Goal: Task Accomplishment & Management: Manage account settings

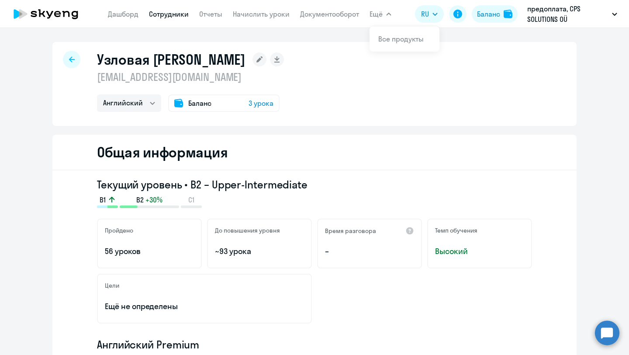
select select "english"
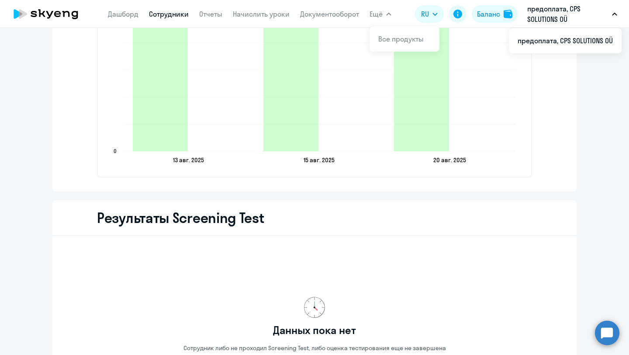
click at [544, 21] on p "предоплата, CPS SOLUTIONS OÜ" at bounding box center [567, 13] width 81 height 21
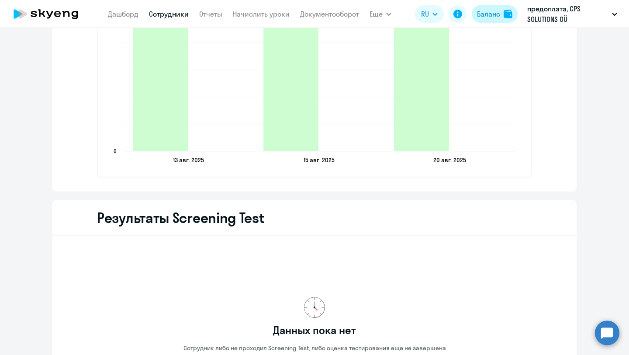
click at [495, 21] on button "Баланс" at bounding box center [495, 13] width 46 height 17
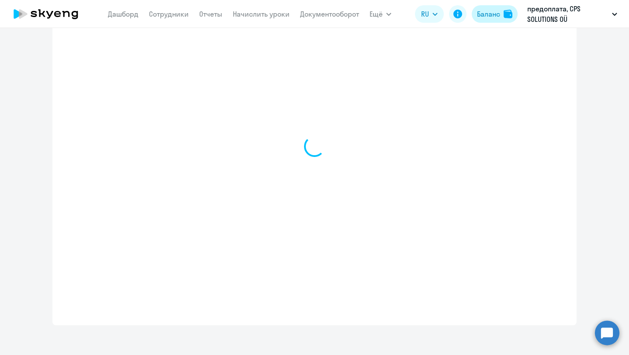
scroll to position [303, 0]
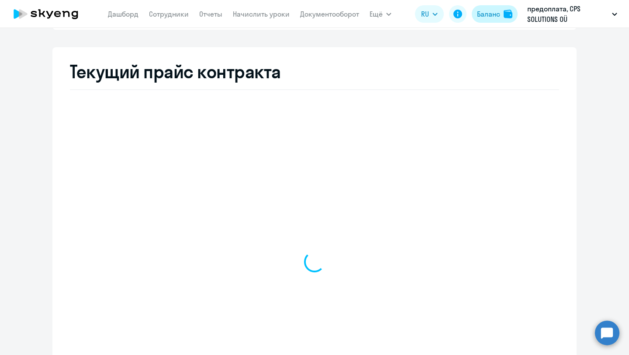
select select "english_adult_not_native_speaker"
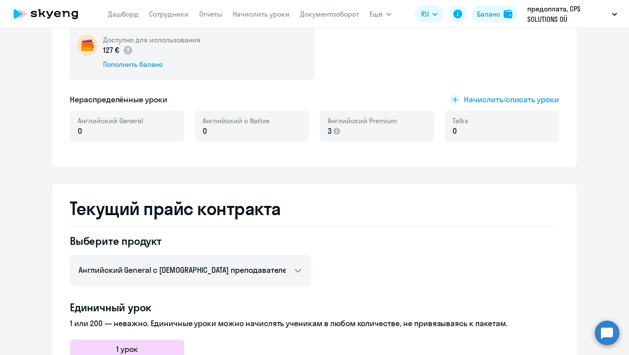
scroll to position [0, 0]
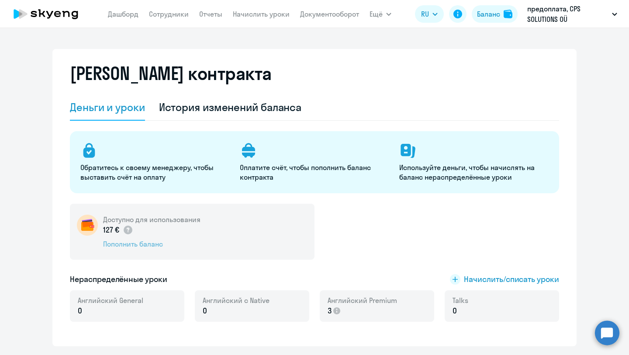
click at [135, 245] on div "Пополнить баланс" at bounding box center [151, 244] width 97 height 10
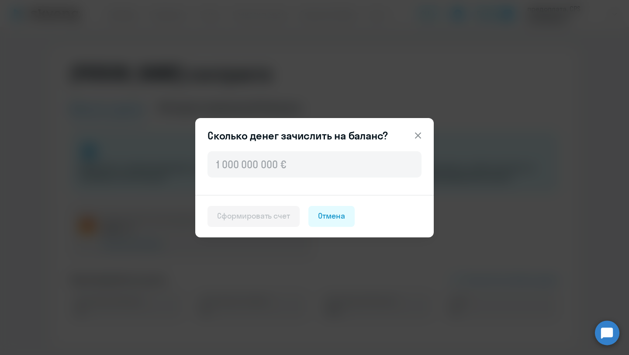
click at [419, 133] on icon at bounding box center [418, 135] width 10 height 10
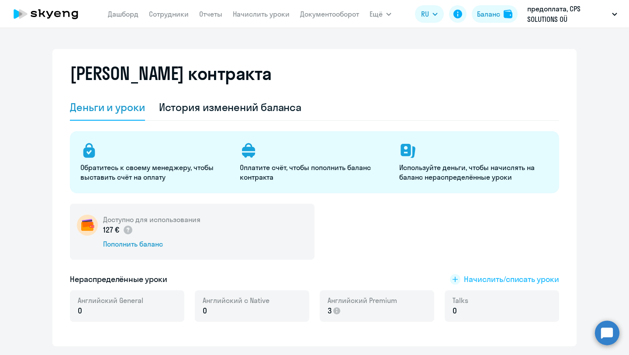
click at [506, 275] on span "Начислить/списать уроки" at bounding box center [511, 278] width 95 height 11
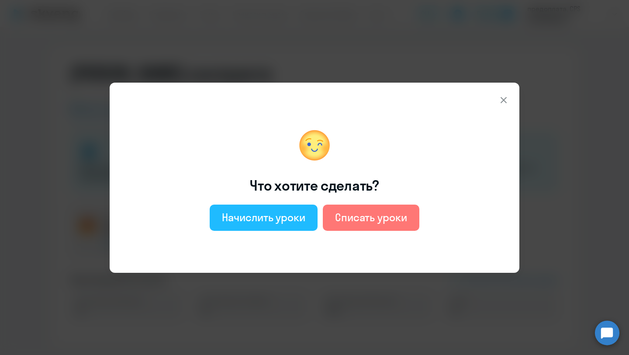
click at [274, 221] on div "Начислить уроки" at bounding box center [263, 217] width 83 height 14
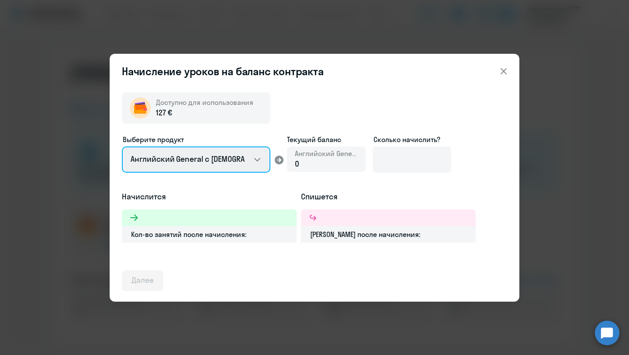
click at [152, 154] on select "Английский General с [DEMOGRAPHIC_DATA] преподавателем Английский General с [DE…" at bounding box center [196, 159] width 149 height 26
select select "english_adult_not_native_speaker_premium"
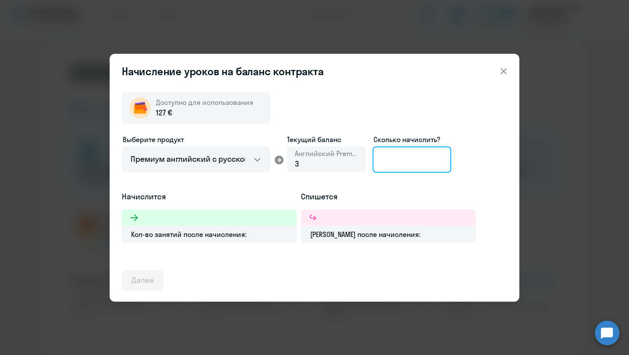
click at [391, 160] on input at bounding box center [412, 159] width 79 height 26
type input "5"
type input "6"
type input "7"
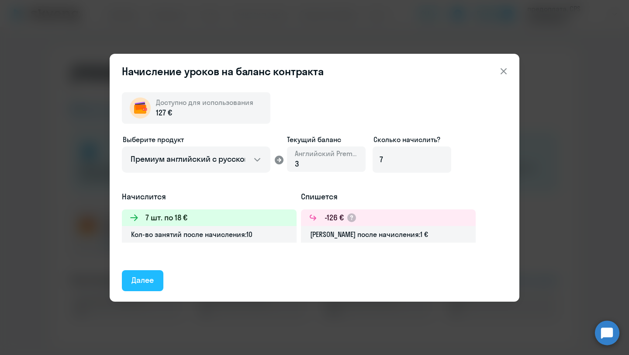
click at [150, 278] on div "Далее" at bounding box center [142, 279] width 22 height 11
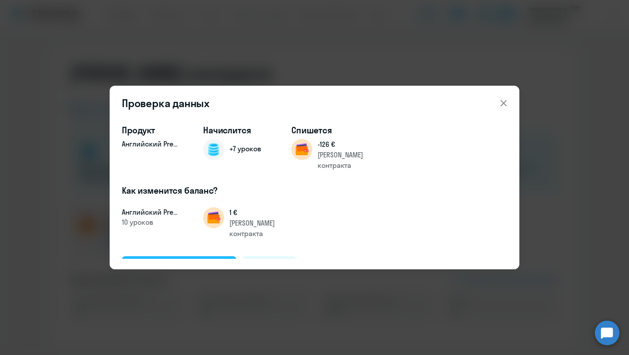
click at [154, 260] on div "Подтвердить и начислить" at bounding box center [178, 265] width 95 height 11
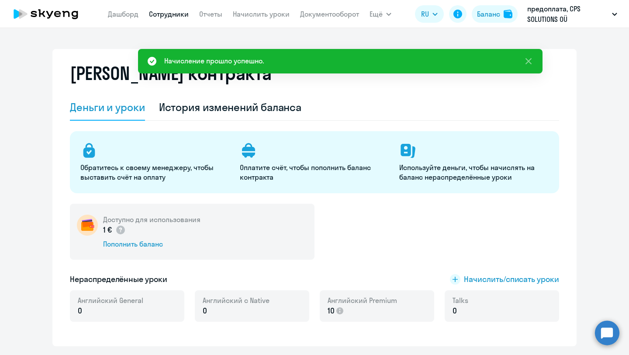
click at [166, 15] on link "Сотрудники" at bounding box center [169, 14] width 40 height 9
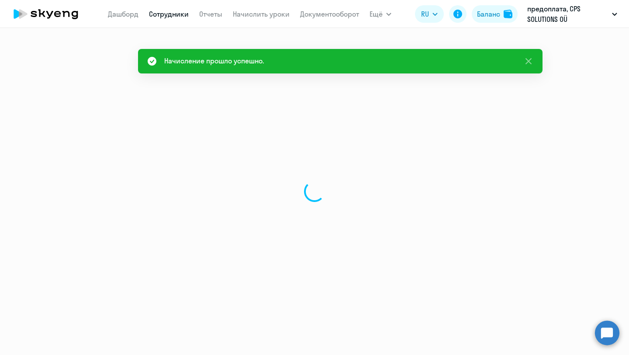
select select "30"
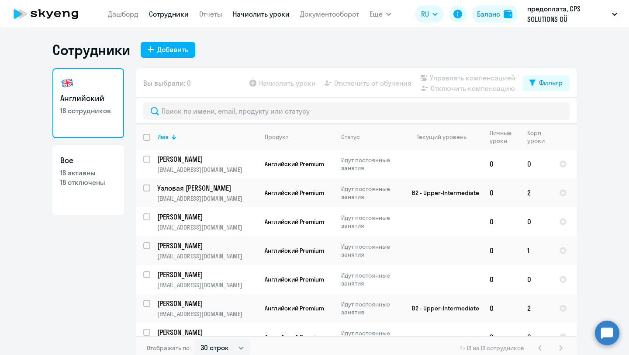
click at [247, 15] on link "Начислить уроки" at bounding box center [261, 14] width 57 height 9
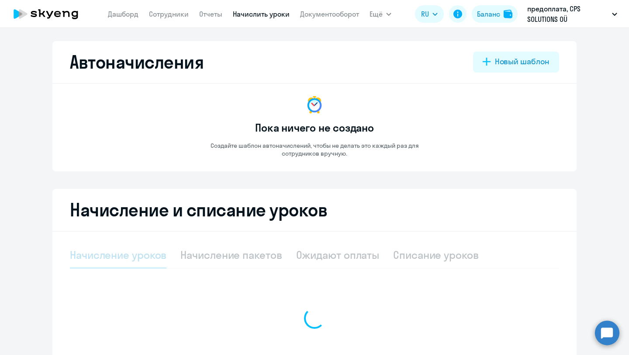
select select "10"
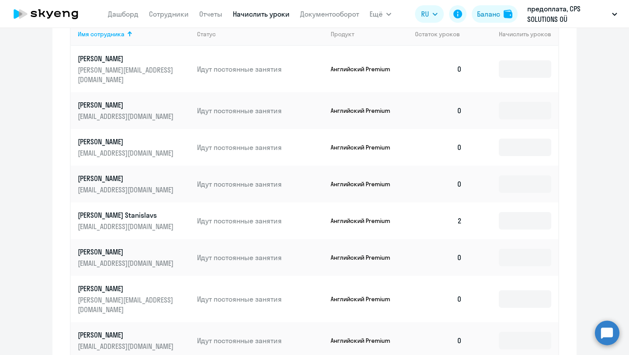
scroll to position [296, 0]
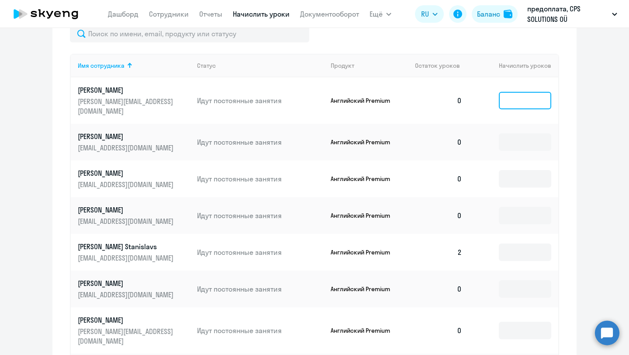
click at [537, 92] on input at bounding box center [525, 100] width 52 height 17
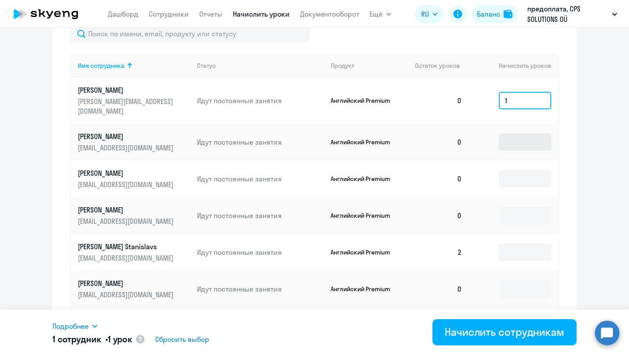
type input "1"
click at [539, 133] on input at bounding box center [525, 141] width 52 height 17
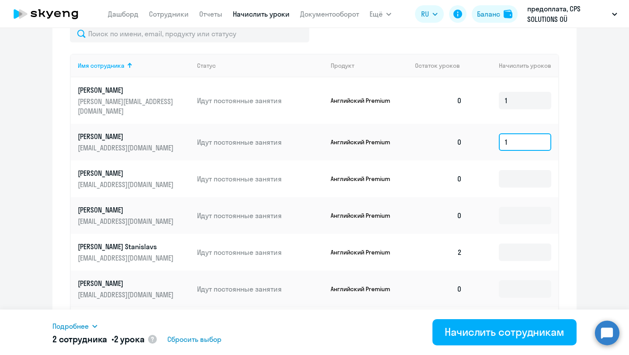
type input "1"
click at [519, 160] on td at bounding box center [513, 178] width 89 height 37
click at [523, 170] on input at bounding box center [525, 178] width 52 height 17
type input "1"
click at [516, 207] on input at bounding box center [525, 215] width 52 height 17
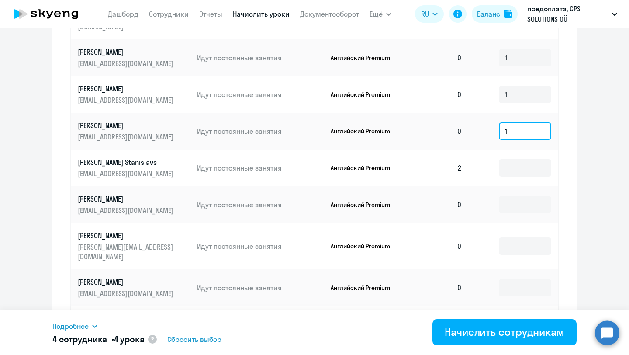
scroll to position [381, 0]
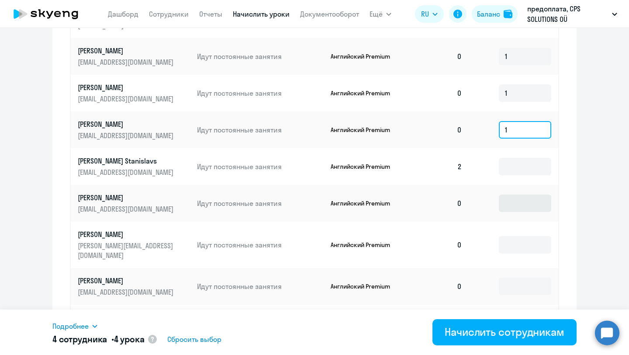
type input "1"
click at [511, 194] on input at bounding box center [525, 202] width 52 height 17
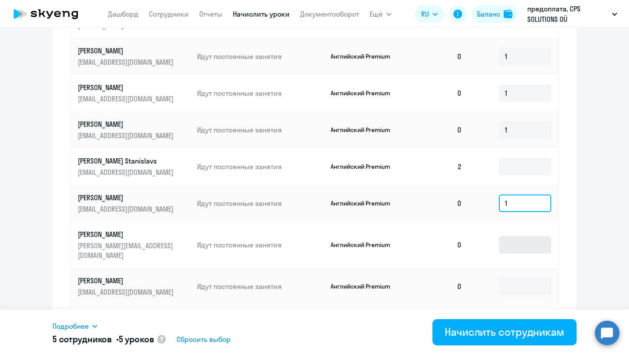
type input "1"
click at [513, 236] on input at bounding box center [525, 244] width 52 height 17
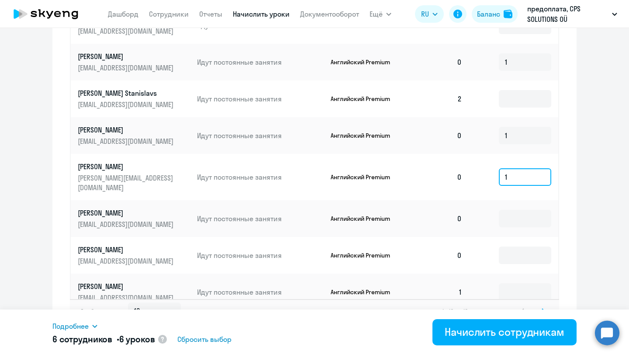
scroll to position [455, 0]
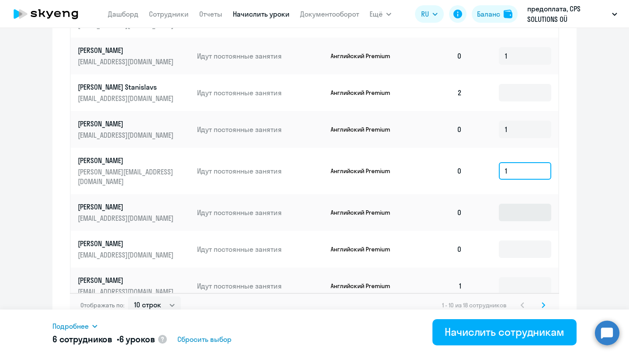
type input "1"
click at [509, 204] on input at bounding box center [525, 212] width 52 height 17
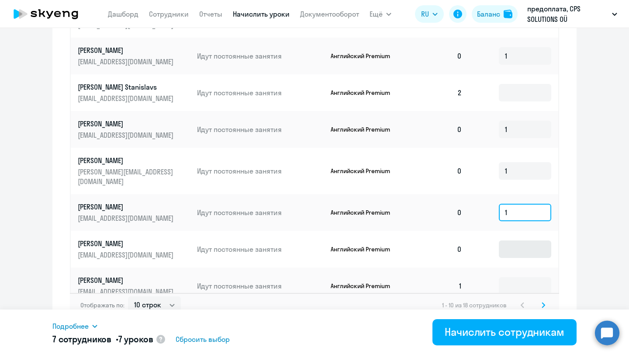
type input "1"
click at [516, 240] on input at bounding box center [525, 248] width 52 height 17
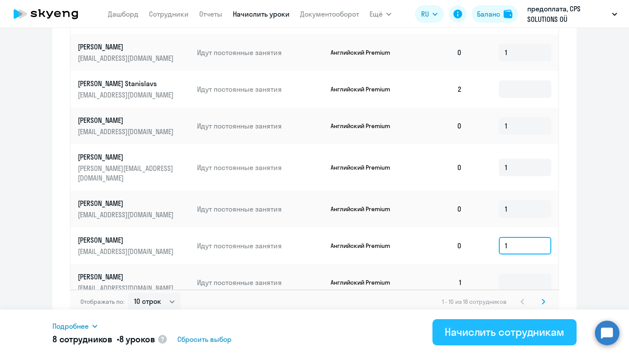
type input "1"
click at [503, 336] on div "Начислить сотрудникам" at bounding box center [505, 332] width 120 height 14
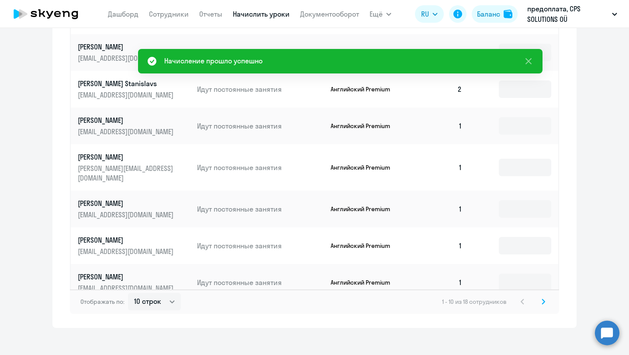
click at [542, 299] on icon at bounding box center [543, 301] width 3 height 5
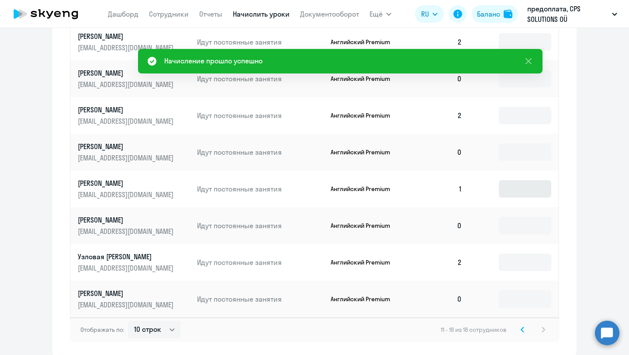
scroll to position [346, 0]
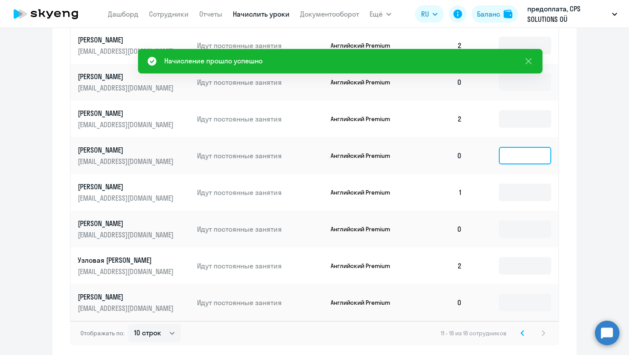
click at [513, 151] on input at bounding box center [525, 155] width 52 height 17
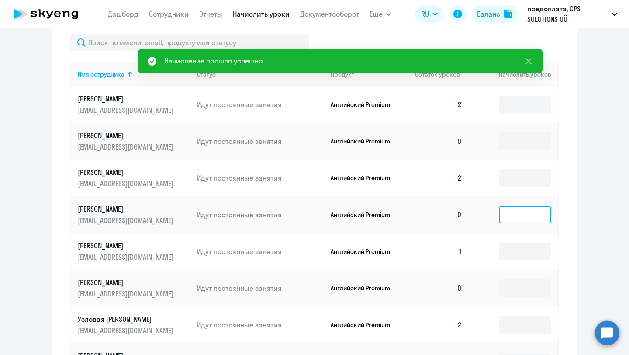
scroll to position [285, 0]
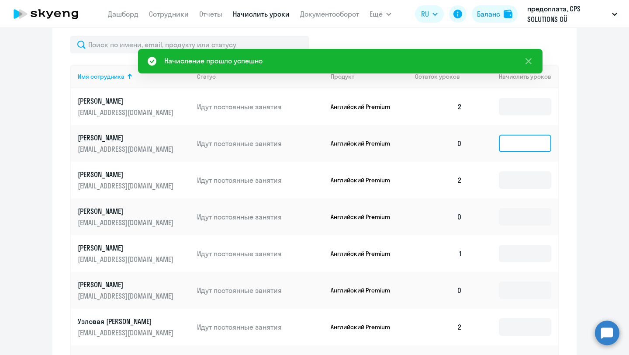
click at [510, 145] on input at bounding box center [525, 143] width 52 height 17
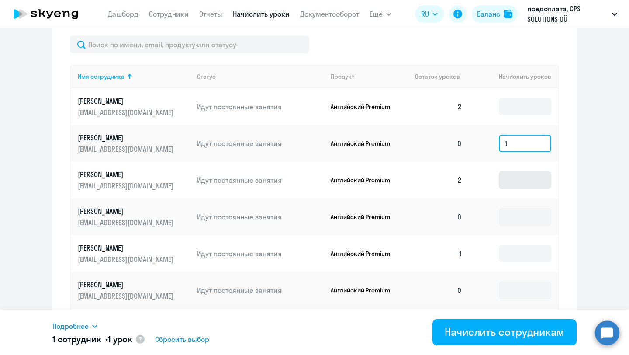
scroll to position [293, 0]
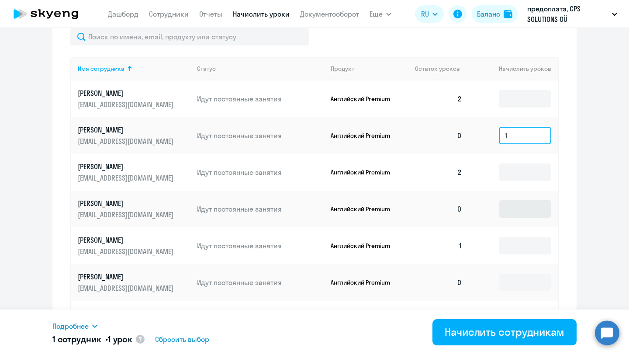
type input "1"
click at [511, 207] on input at bounding box center [525, 208] width 52 height 17
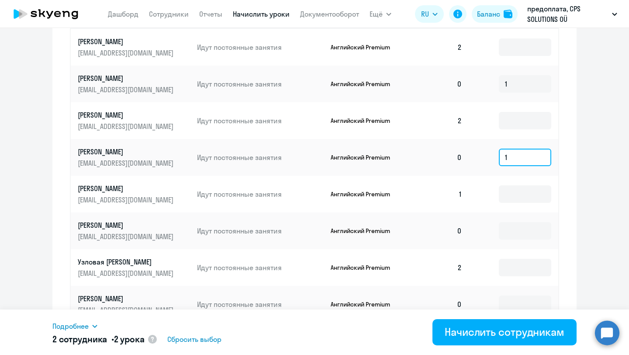
scroll to position [357, 0]
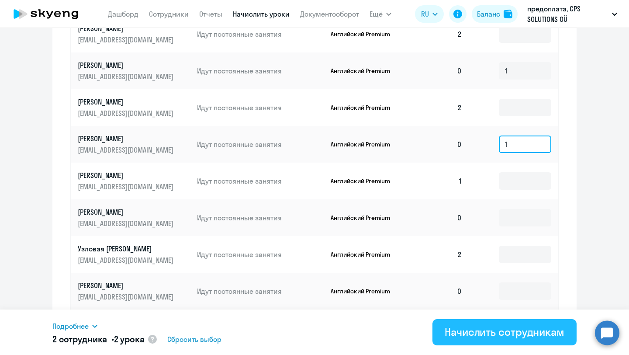
type input "1"
click at [485, 334] on div "Начислить сотрудникам" at bounding box center [505, 332] width 120 height 14
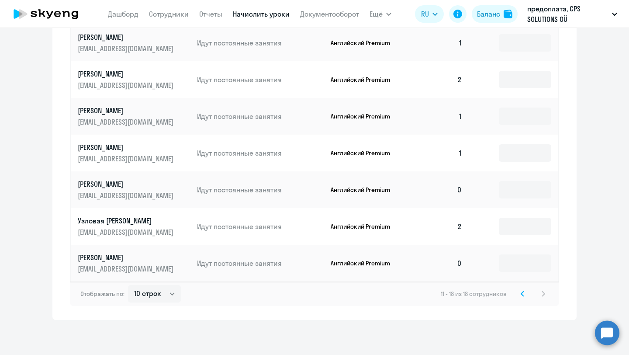
scroll to position [0, 0]
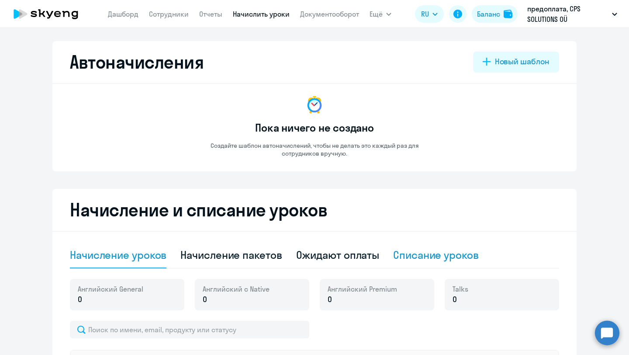
click at [408, 262] on div "Списание уроков" at bounding box center [436, 255] width 86 height 26
select select "10"
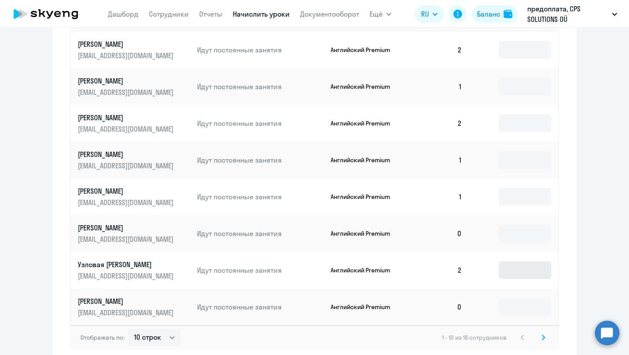
scroll to position [343, 0]
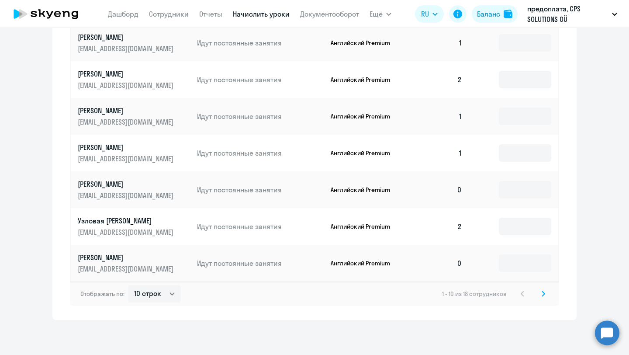
click at [544, 295] on icon at bounding box center [543, 294] width 3 height 6
click at [521, 291] on icon at bounding box center [522, 294] width 3 height 6
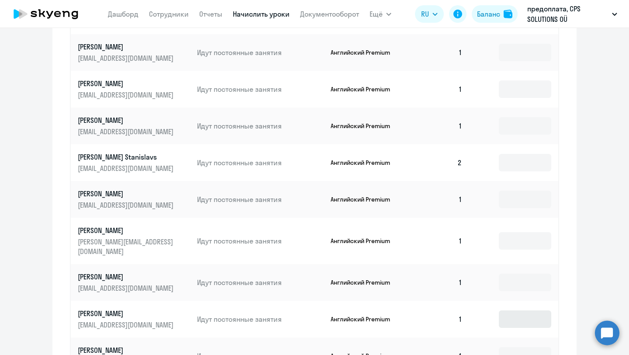
scroll to position [392, 0]
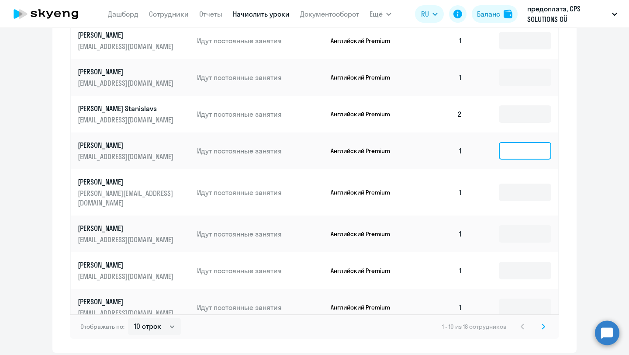
click at [509, 147] on input at bounding box center [525, 150] width 52 height 17
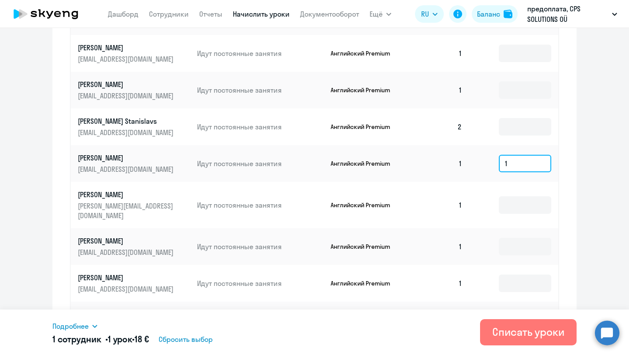
scroll to position [417, 0]
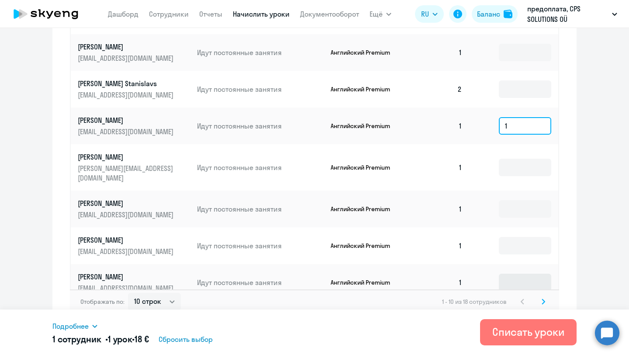
type input "1"
click at [510, 273] on input at bounding box center [525, 281] width 52 height 17
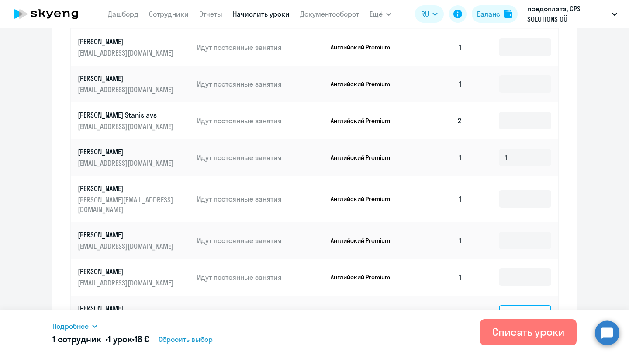
scroll to position [384, 0]
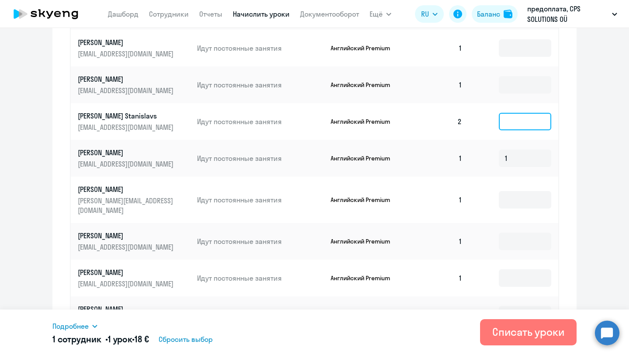
click at [522, 113] on input at bounding box center [525, 121] width 52 height 17
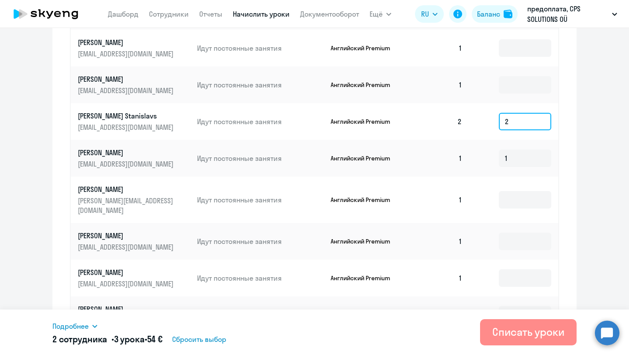
type input "2"
click at [506, 326] on div "Списать уроки" at bounding box center [528, 332] width 72 height 14
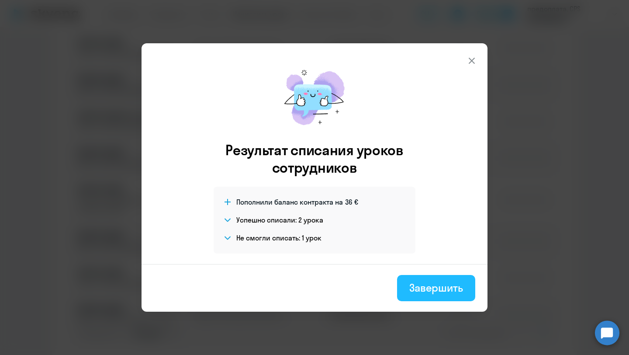
click at [417, 294] on button "Завершить" at bounding box center [436, 288] width 78 height 26
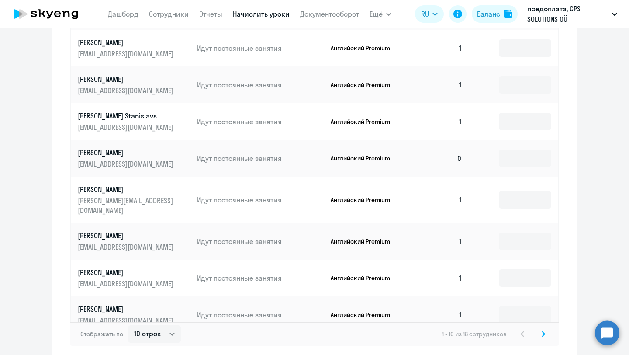
click at [544, 329] on svg-icon at bounding box center [543, 334] width 10 height 10
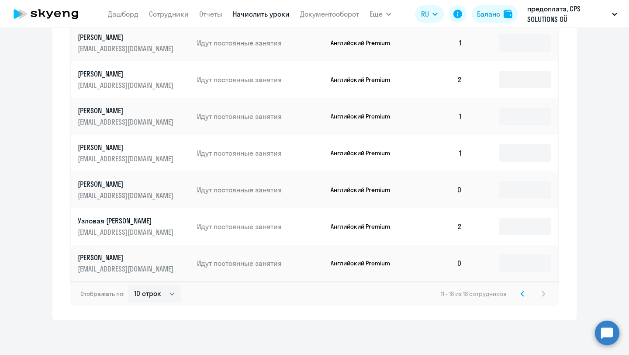
scroll to position [124, 0]
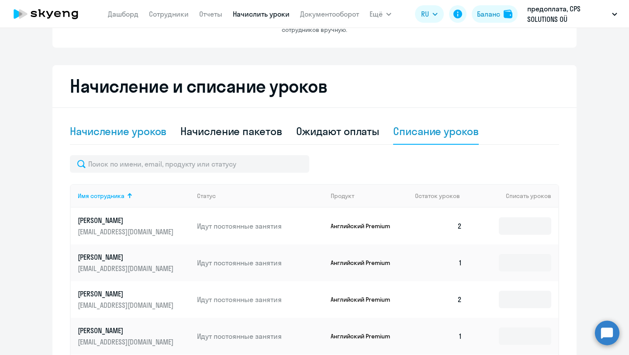
click at [155, 128] on div "Начисление уроков" at bounding box center [118, 131] width 97 height 14
select select "10"
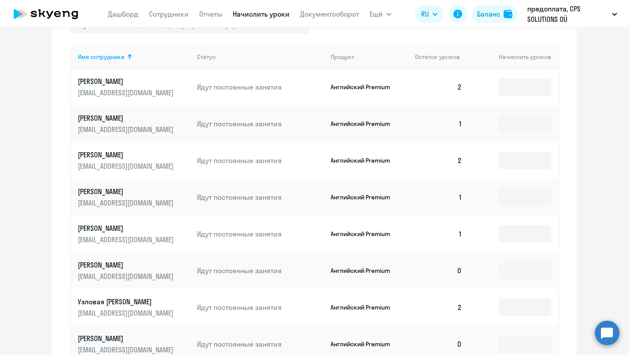
scroll to position [385, 0]
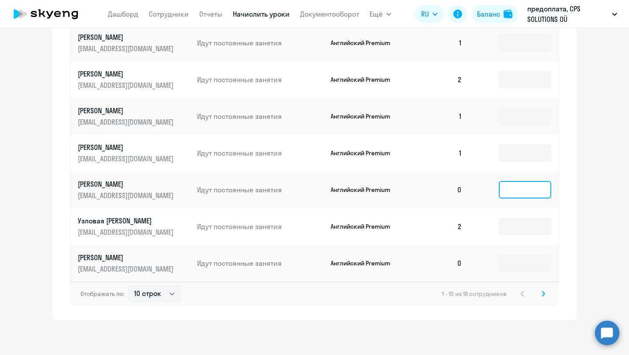
click at [515, 185] on input at bounding box center [525, 189] width 52 height 17
click at [521, 263] on input at bounding box center [525, 262] width 52 height 17
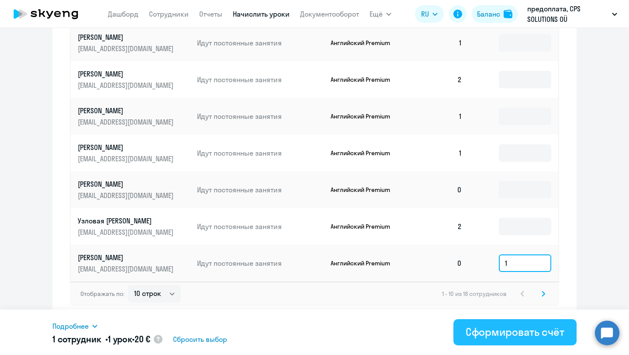
type input "1"
click at [520, 334] on div "Сформировать счёт" at bounding box center [515, 332] width 99 height 14
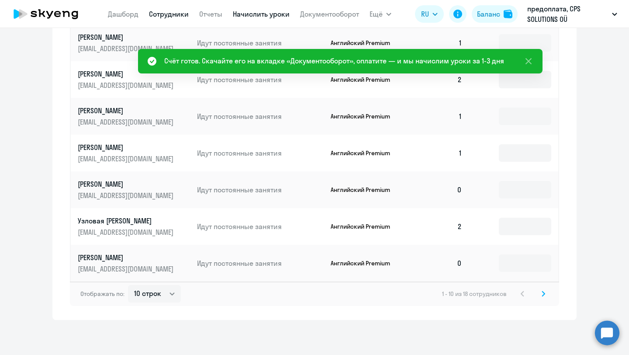
click at [170, 13] on link "Сотрудники" at bounding box center [169, 14] width 40 height 9
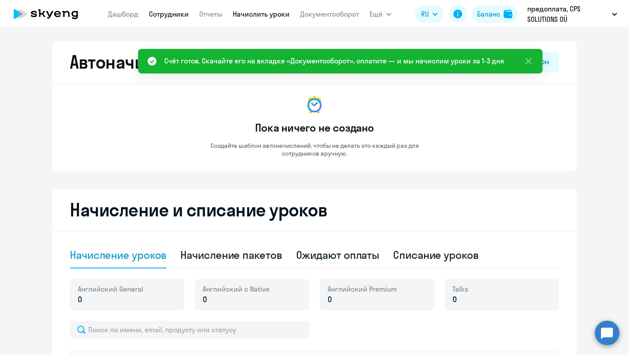
select select "30"
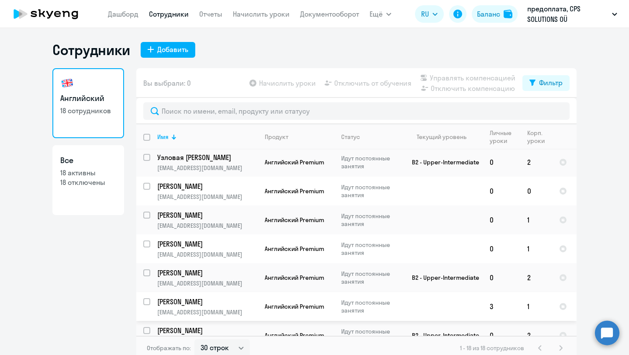
scroll to position [29, 0]
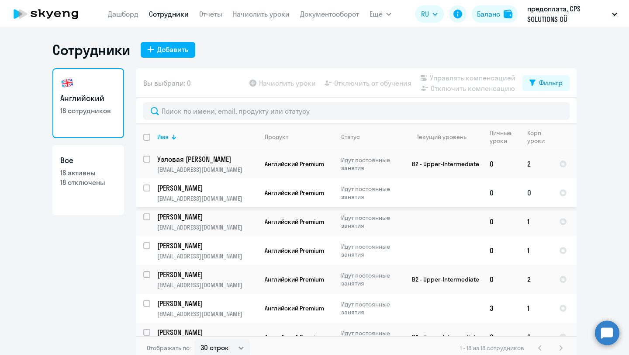
click at [187, 187] on p "[PERSON_NAME]" at bounding box center [206, 188] width 99 height 10
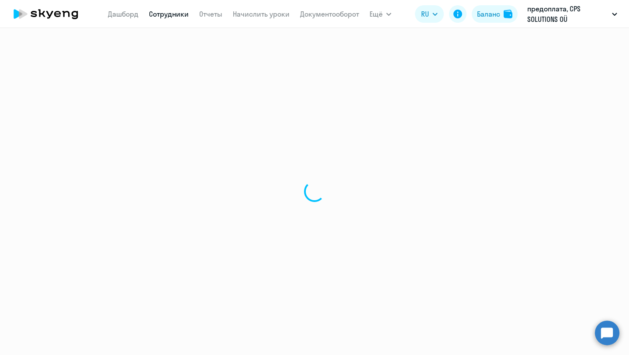
select select "english"
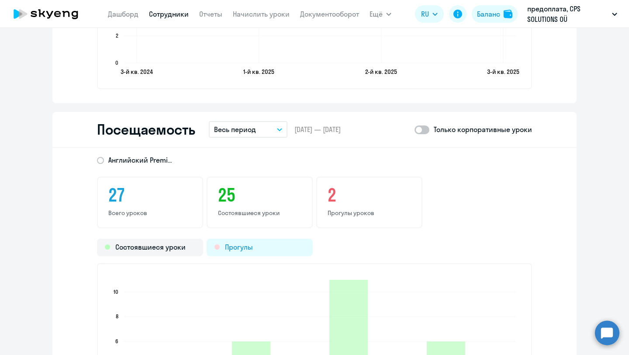
scroll to position [944, 0]
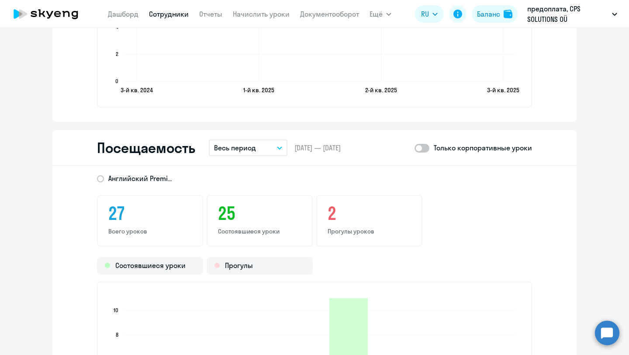
click at [257, 143] on button "Весь период" at bounding box center [248, 147] width 79 height 17
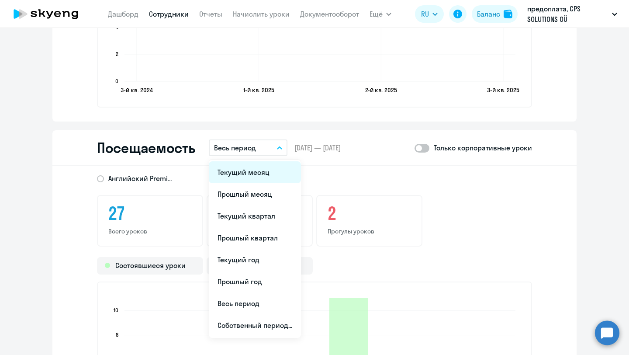
click at [246, 173] on li "Текущий месяц" at bounding box center [255, 172] width 92 height 22
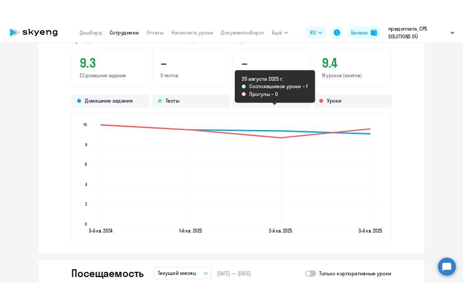
scroll to position [659, 0]
